Goal: Task Accomplishment & Management: Use online tool/utility

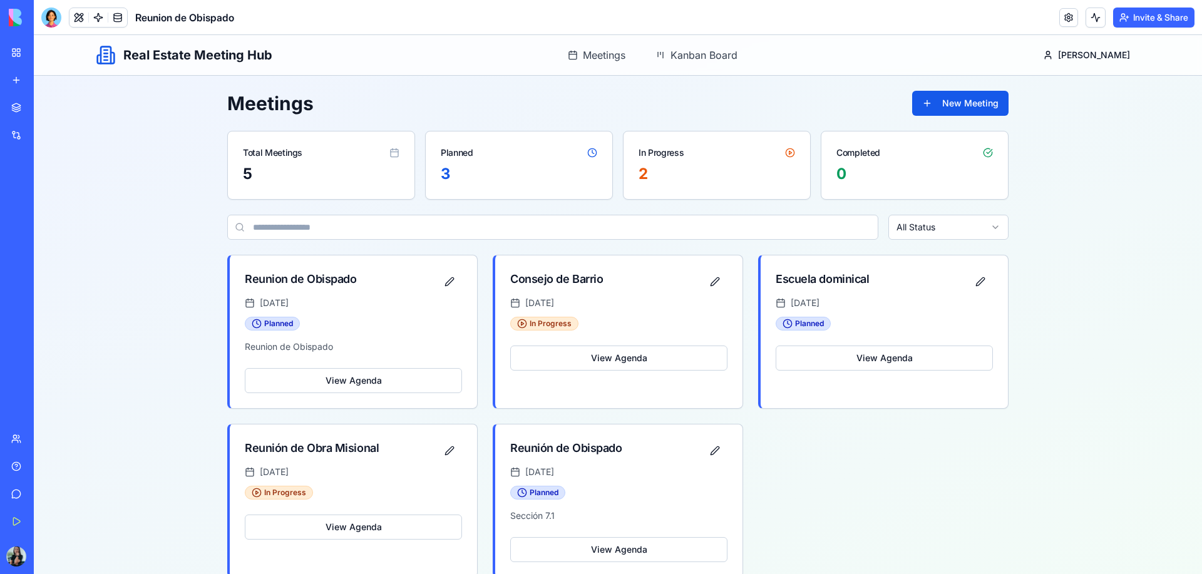
click at [11, 49] on link "My Workspace" at bounding box center [29, 52] width 50 height 25
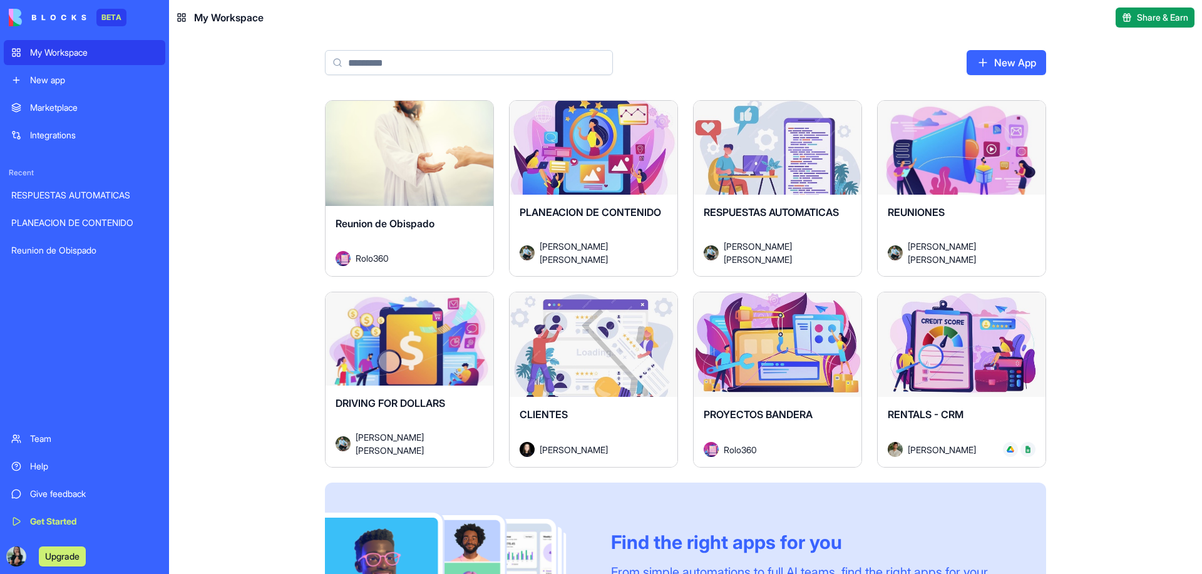
click at [786, 369] on div "Launch" at bounding box center [778, 344] width 168 height 105
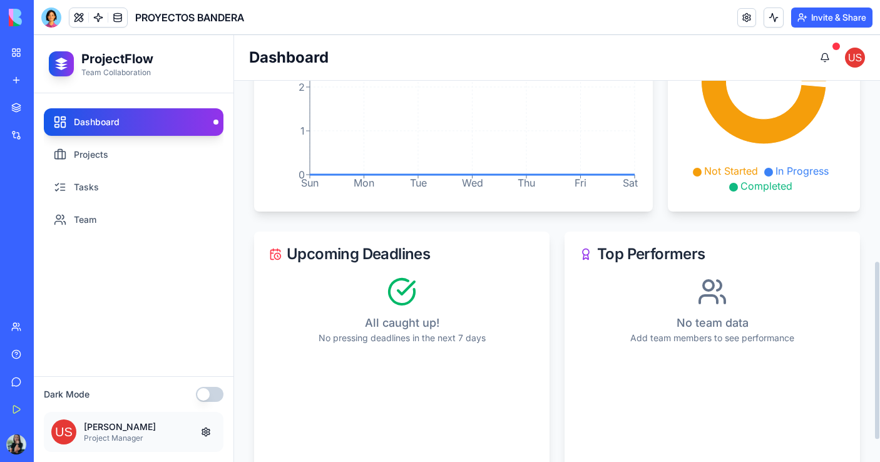
scroll to position [389, 0]
click at [826, 59] on button at bounding box center [825, 57] width 25 height 25
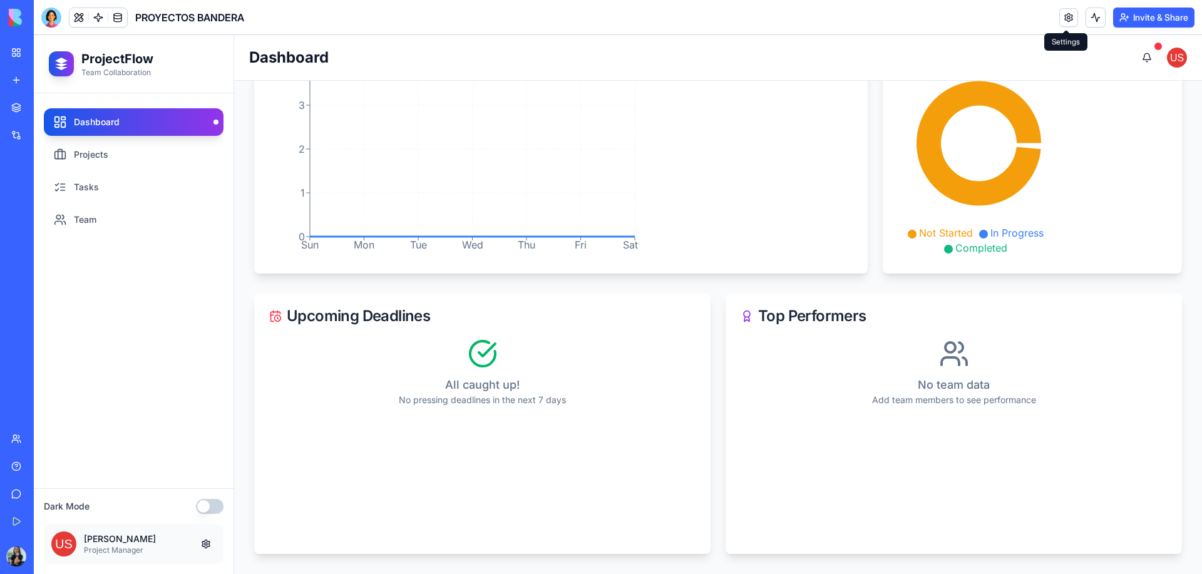
scroll to position [326, 0]
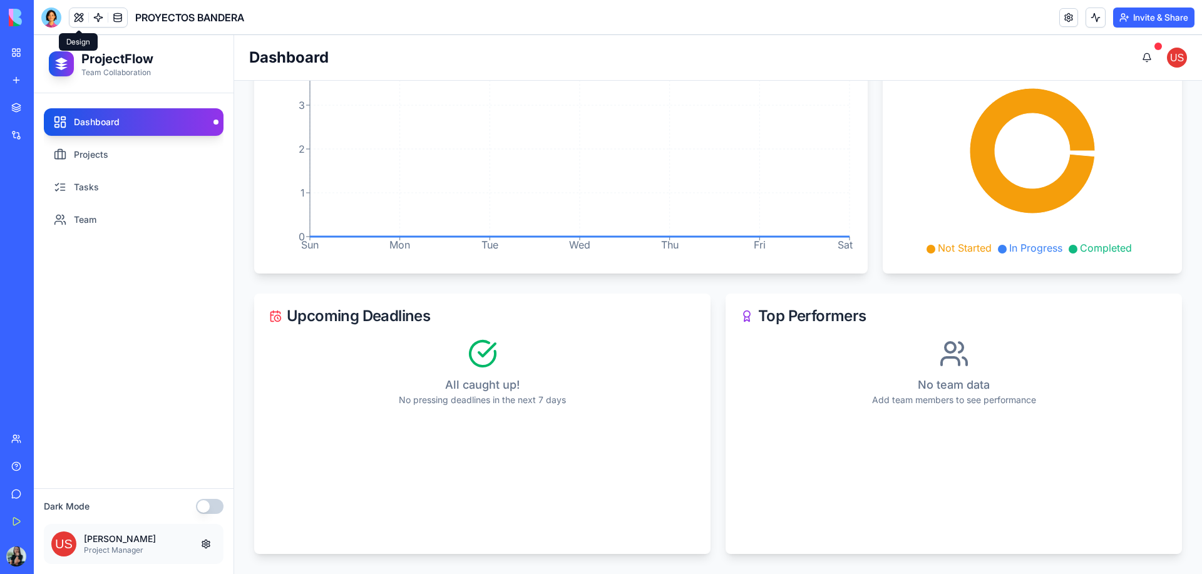
click at [24, 53] on link "My Workspace" at bounding box center [29, 52] width 50 height 25
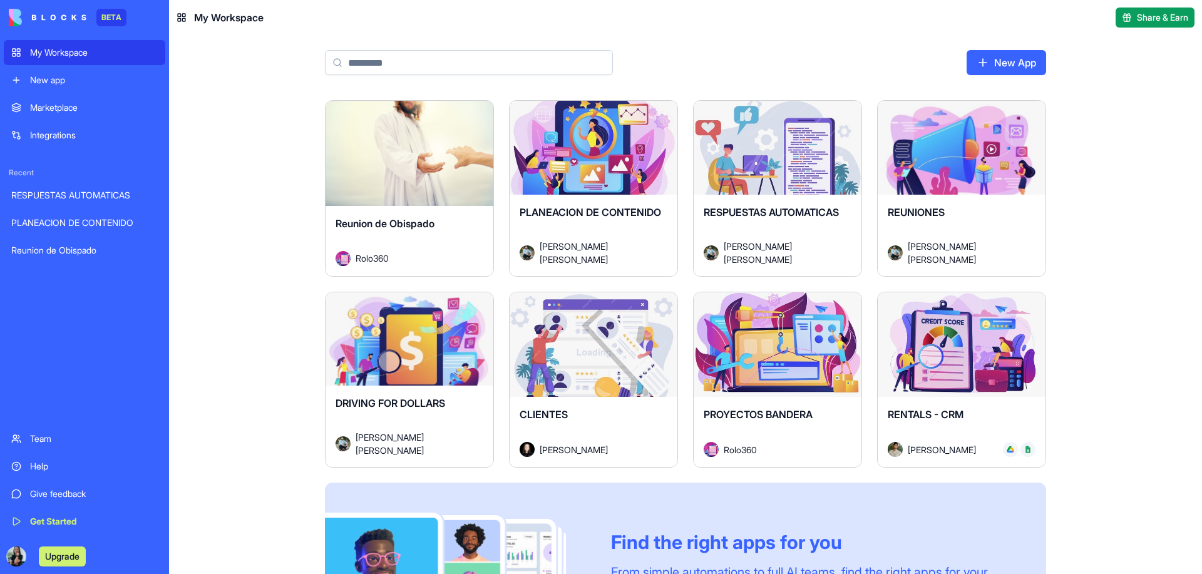
click at [191, 138] on div "Launch Reunion de Obispado Rolo360 Launch PLANEACION DE CONTENIDO [PERSON_NAME]…" at bounding box center [685, 337] width 1033 height 474
